Goal: Obtain resource: Obtain resource

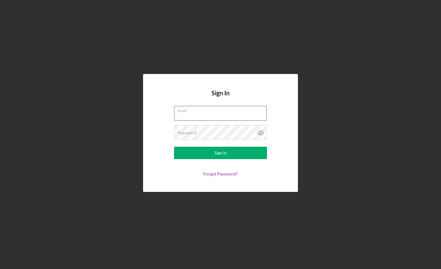
click at [201, 115] on input "Email" at bounding box center [220, 113] width 93 height 15
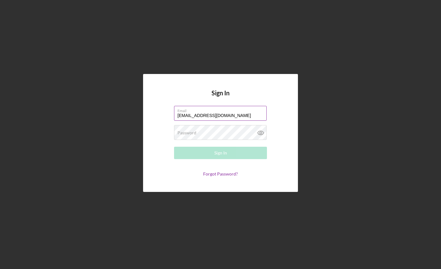
type input "[EMAIL_ADDRESS][DOMAIN_NAME]"
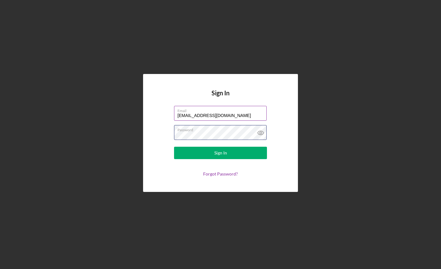
click at [174, 147] on button "Sign In" at bounding box center [220, 153] width 93 height 12
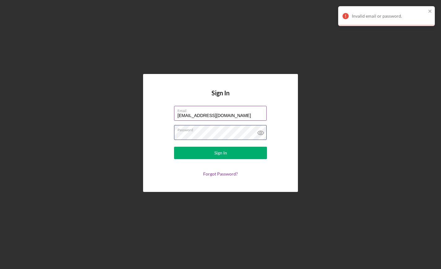
click at [174, 147] on button "Sign In" at bounding box center [220, 153] width 93 height 12
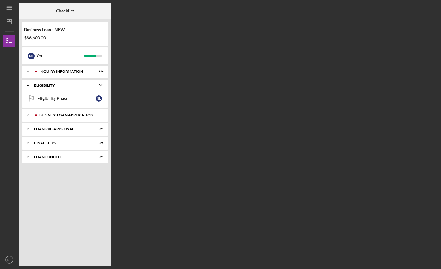
click at [49, 116] on div "BUSINESS LOAN APPLICATION" at bounding box center [69, 115] width 61 height 4
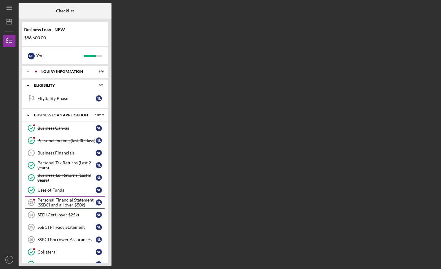
click at [52, 202] on div "Personal Financial Statement (SSBCI and all over $50k)" at bounding box center [67, 203] width 58 height 10
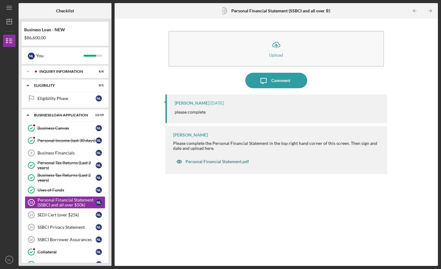
click at [212, 162] on div "Personal Financial Statement.pdf" at bounding box center [218, 161] width 64 height 5
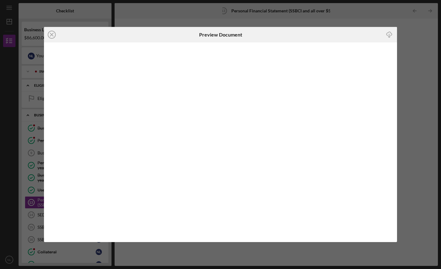
click at [389, 34] on line "button" at bounding box center [389, 35] width 0 height 3
click at [417, 105] on div "Icon/Close Preview Document Icon/Download" at bounding box center [220, 134] width 441 height 269
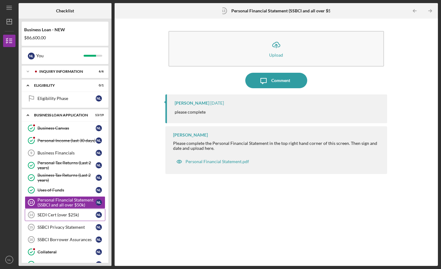
click at [50, 217] on div "SEDI Cert (over $25k)" at bounding box center [67, 215] width 58 height 5
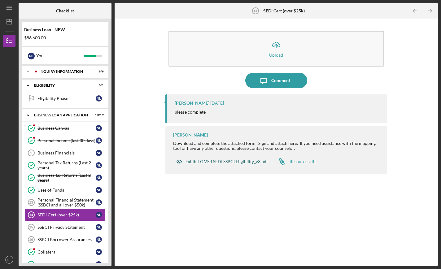
click at [215, 161] on div "Exhibit G VSB SEDI SSBCI Eligibility_v3.pdf" at bounding box center [227, 161] width 82 height 5
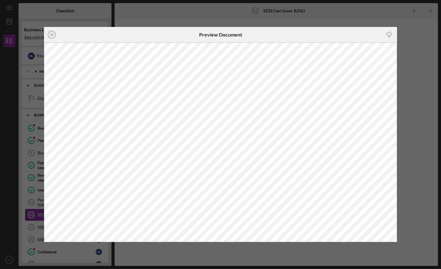
click at [406, 60] on div "Icon/Close Preview Document Icon/Download" at bounding box center [220, 134] width 441 height 269
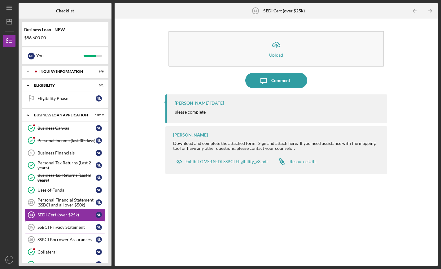
click at [46, 229] on div "SSBCI Privacy Statement" at bounding box center [67, 227] width 58 height 5
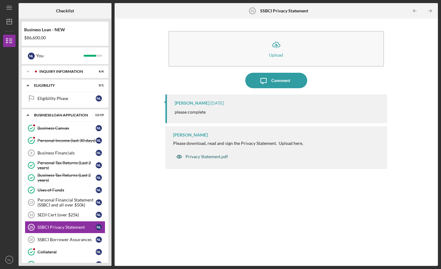
click at [198, 157] on div "Privacy Statement.pdf" at bounding box center [207, 156] width 42 height 5
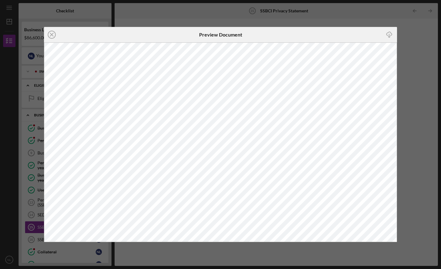
click at [417, 53] on div "Icon/Close Preview Document Icon/Download" at bounding box center [220, 134] width 441 height 269
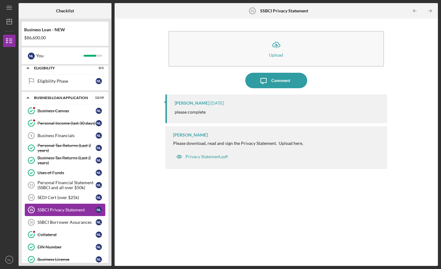
scroll to position [31, 0]
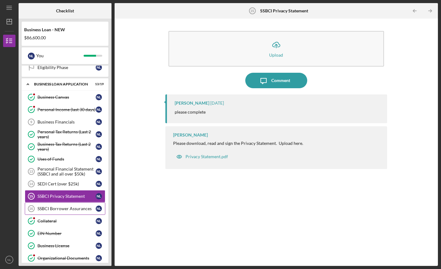
click at [43, 209] on div "SSBCI Borrower Assurances" at bounding box center [67, 208] width 58 height 5
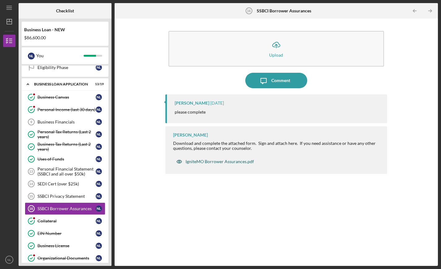
click at [214, 161] on div "IgniteMO Borrower Assurances.pdf" at bounding box center [220, 161] width 68 height 5
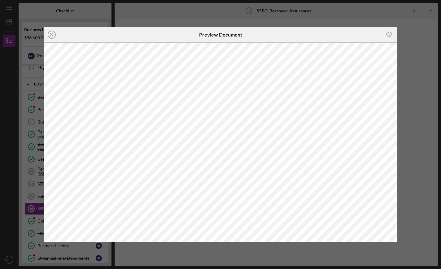
click at [418, 89] on div "Icon/Close Preview Document Icon/Download" at bounding box center [220, 134] width 441 height 269
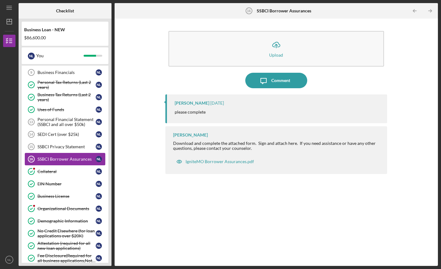
scroll to position [50, 0]
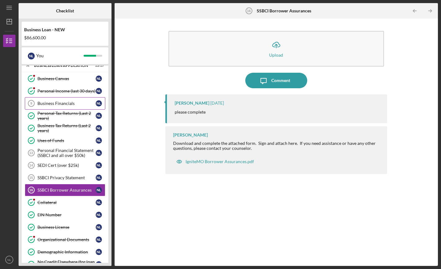
click at [48, 106] on link "Business Financials 9 Business Financials N L" at bounding box center [65, 103] width 81 height 12
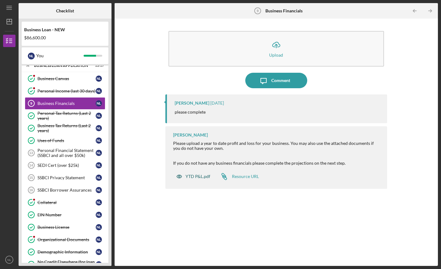
click at [197, 178] on div "YTD P&L.pdf" at bounding box center [198, 176] width 25 height 5
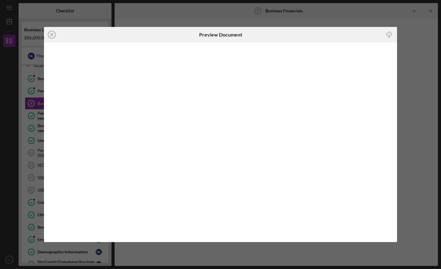
click at [390, 34] on icon "Icon/Download" at bounding box center [389, 35] width 14 height 14
